Goal: Check status: Check status

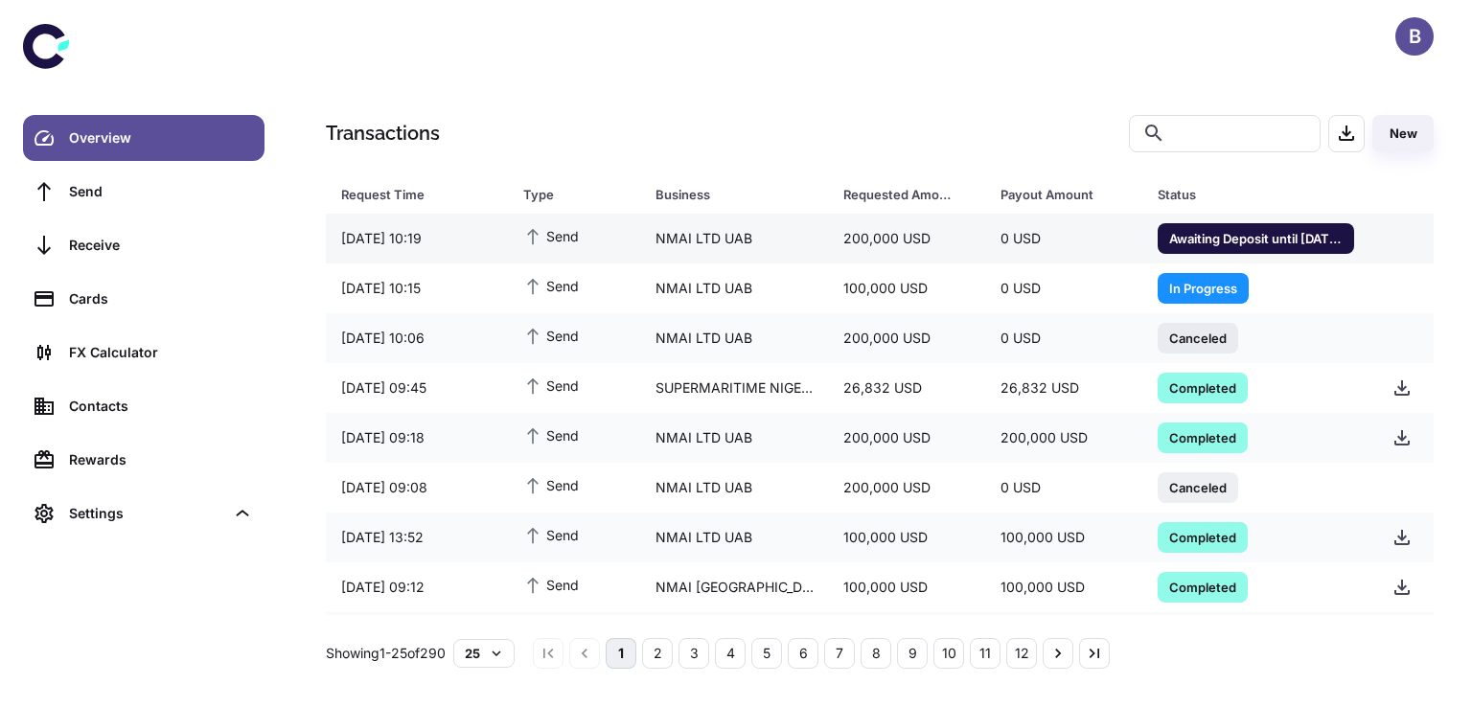
click at [1218, 238] on span "Awaiting Deposit until 10/09/2025 13:22" at bounding box center [1256, 237] width 196 height 19
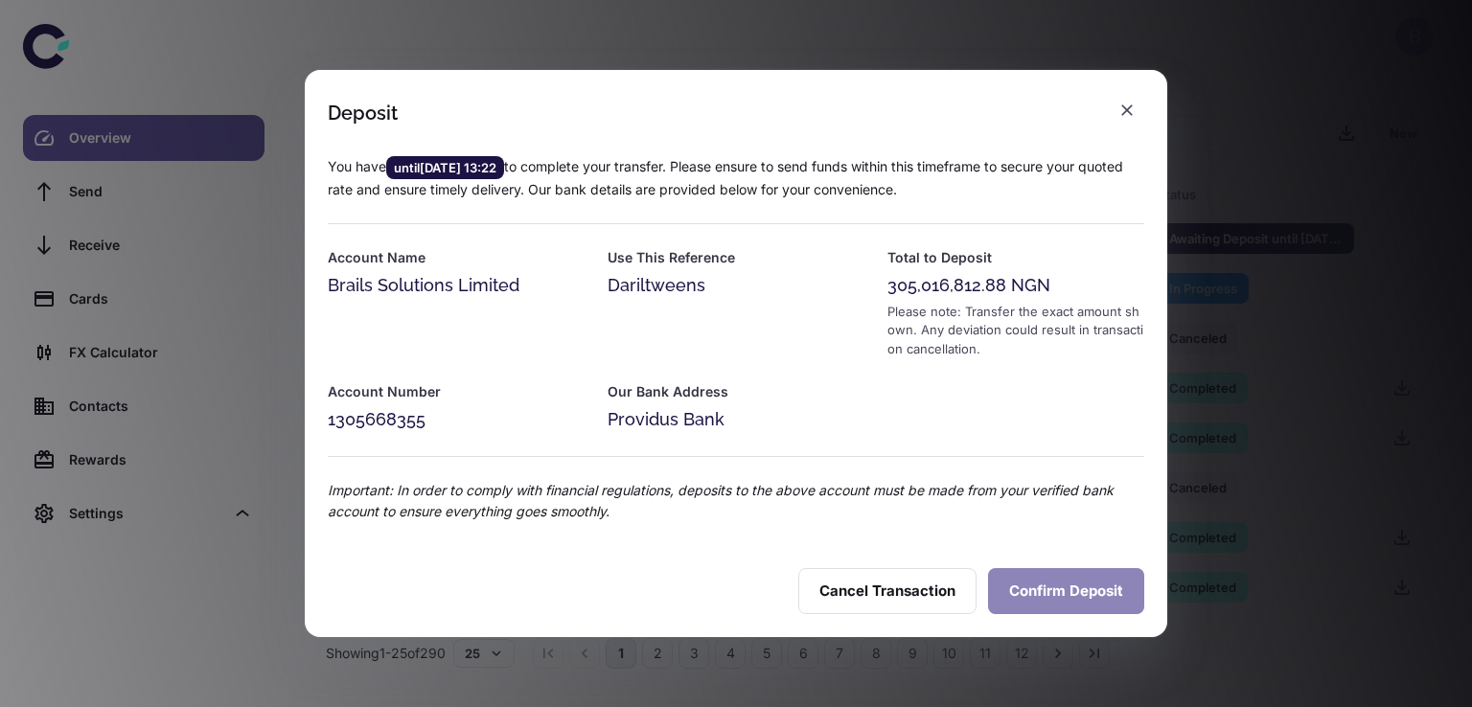
click at [1028, 587] on button "Confirm Deposit" at bounding box center [1066, 591] width 156 height 46
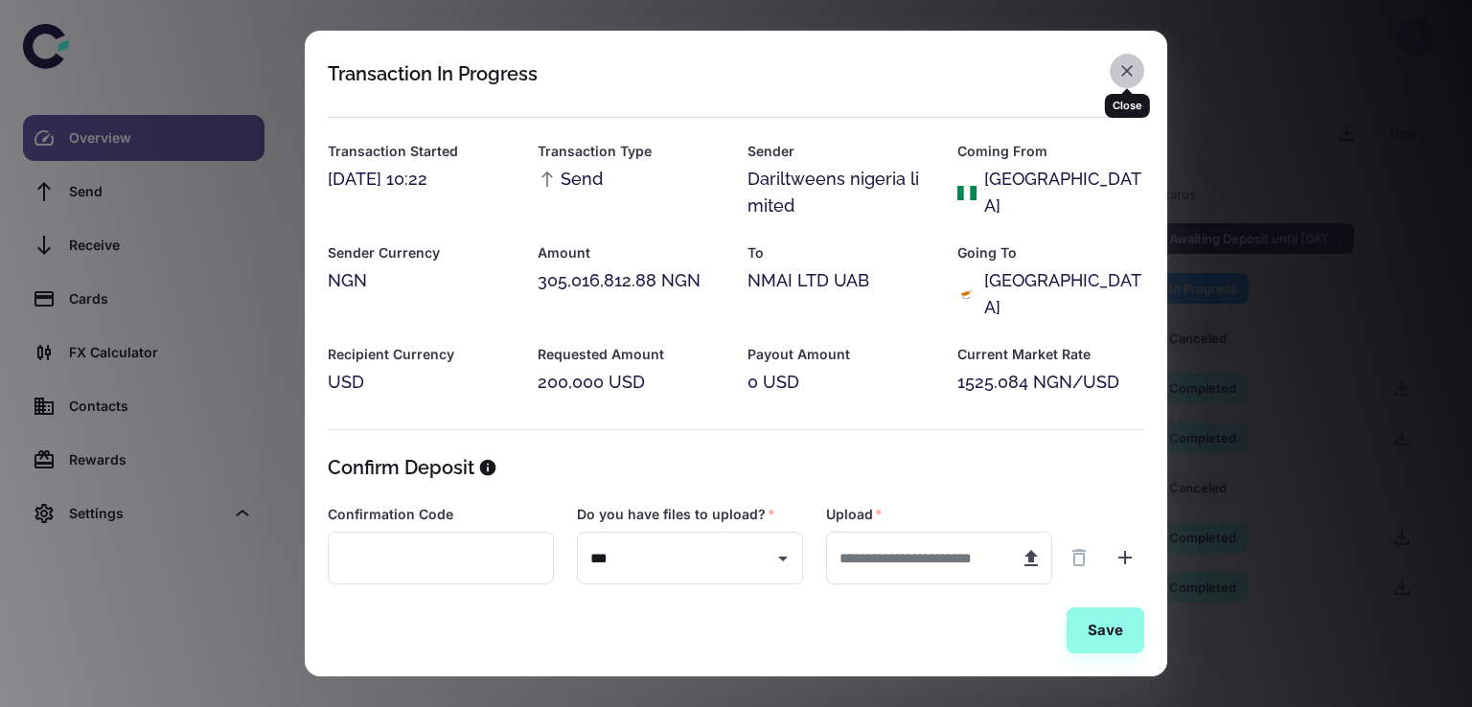
click at [1131, 76] on icon "button" at bounding box center [1126, 70] width 19 height 19
